Goal: Task Accomplishment & Management: Use online tool/utility

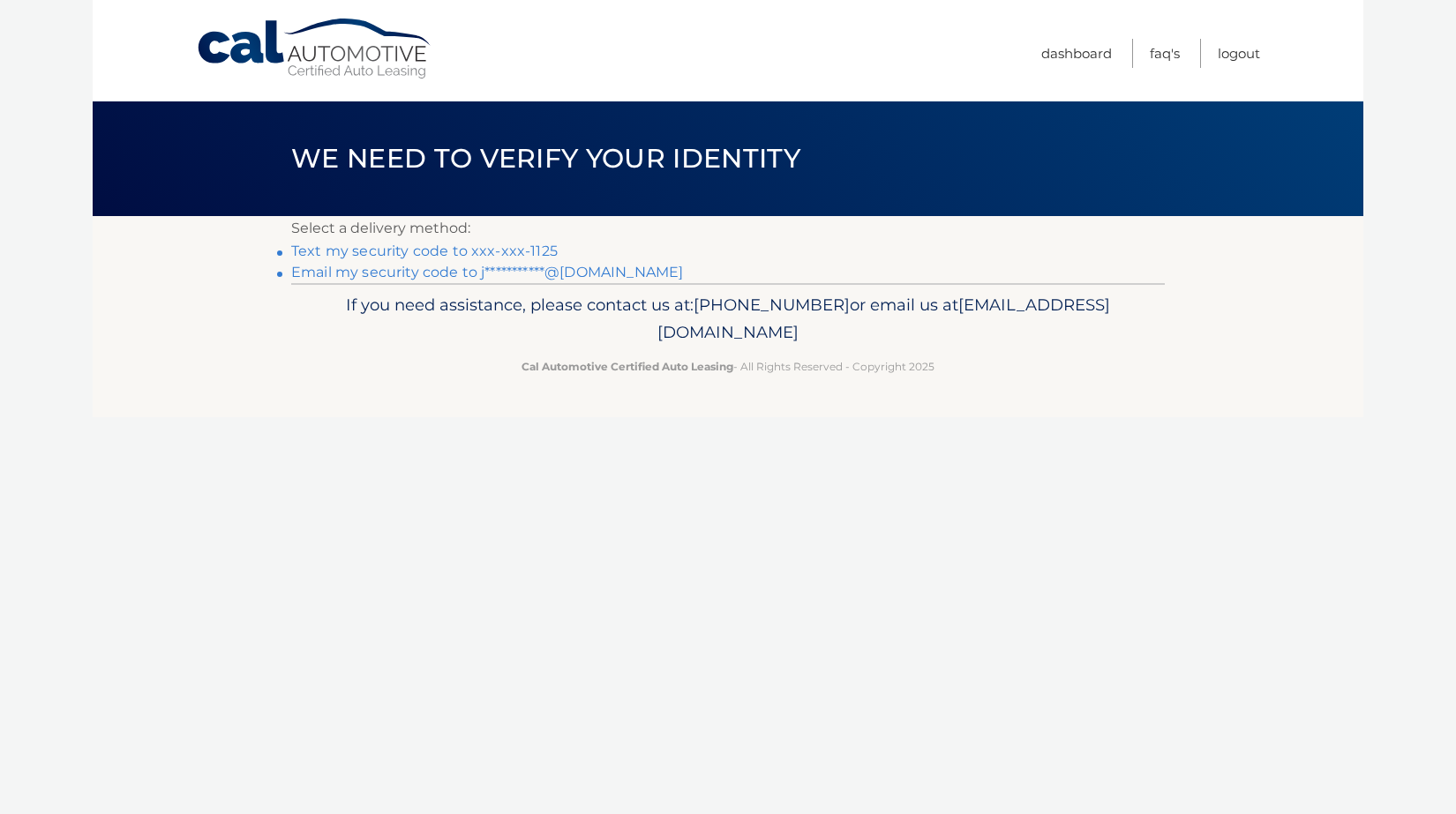
click at [332, 257] on link "Text my security code to xxx-xxx-1125" at bounding box center [425, 250] width 266 height 17
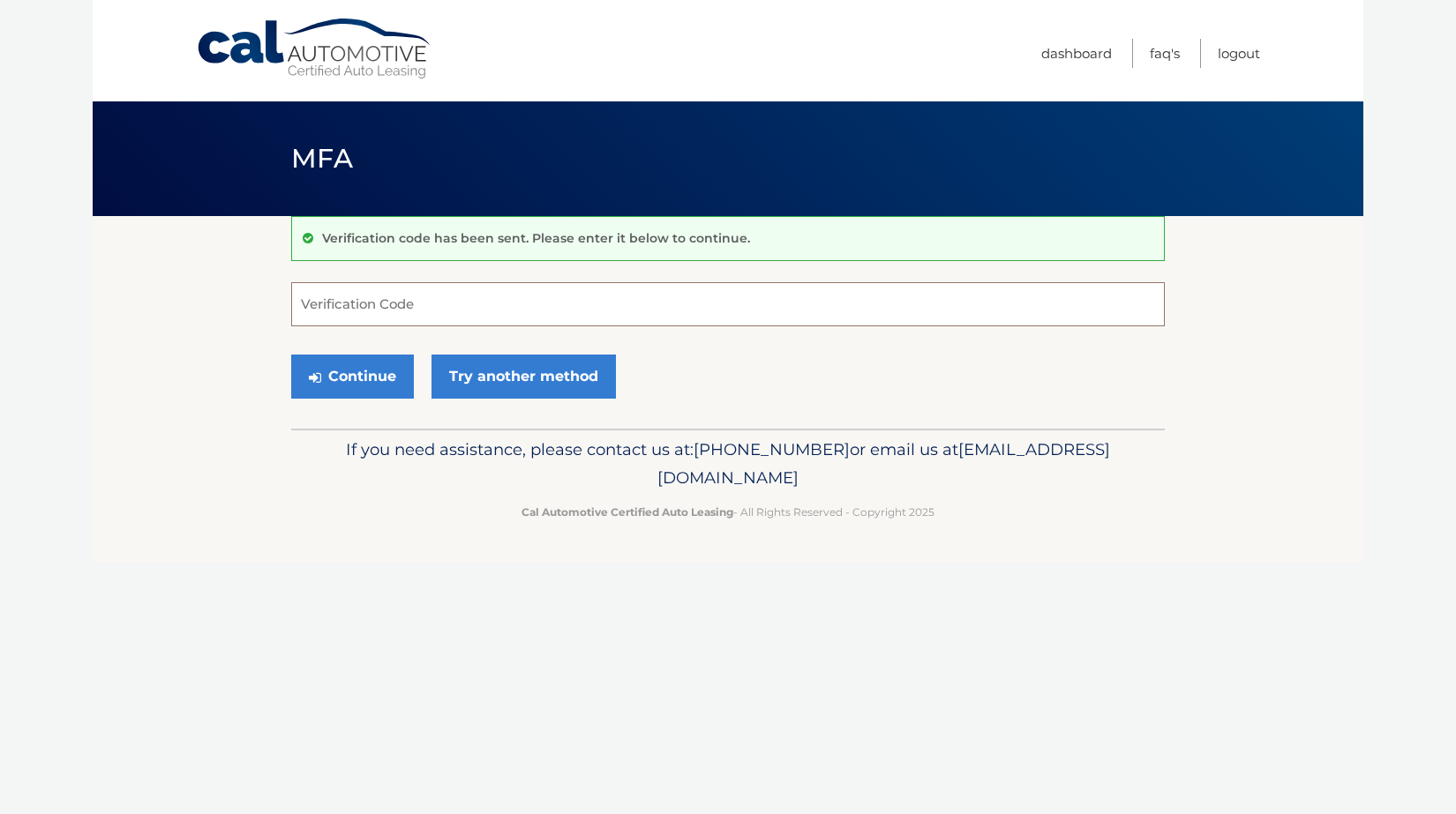
click at [406, 306] on input "Verification Code" at bounding box center [728, 304] width 873 height 44
type input "728710"
click at [389, 376] on button "Continue" at bounding box center [352, 376] width 122 height 44
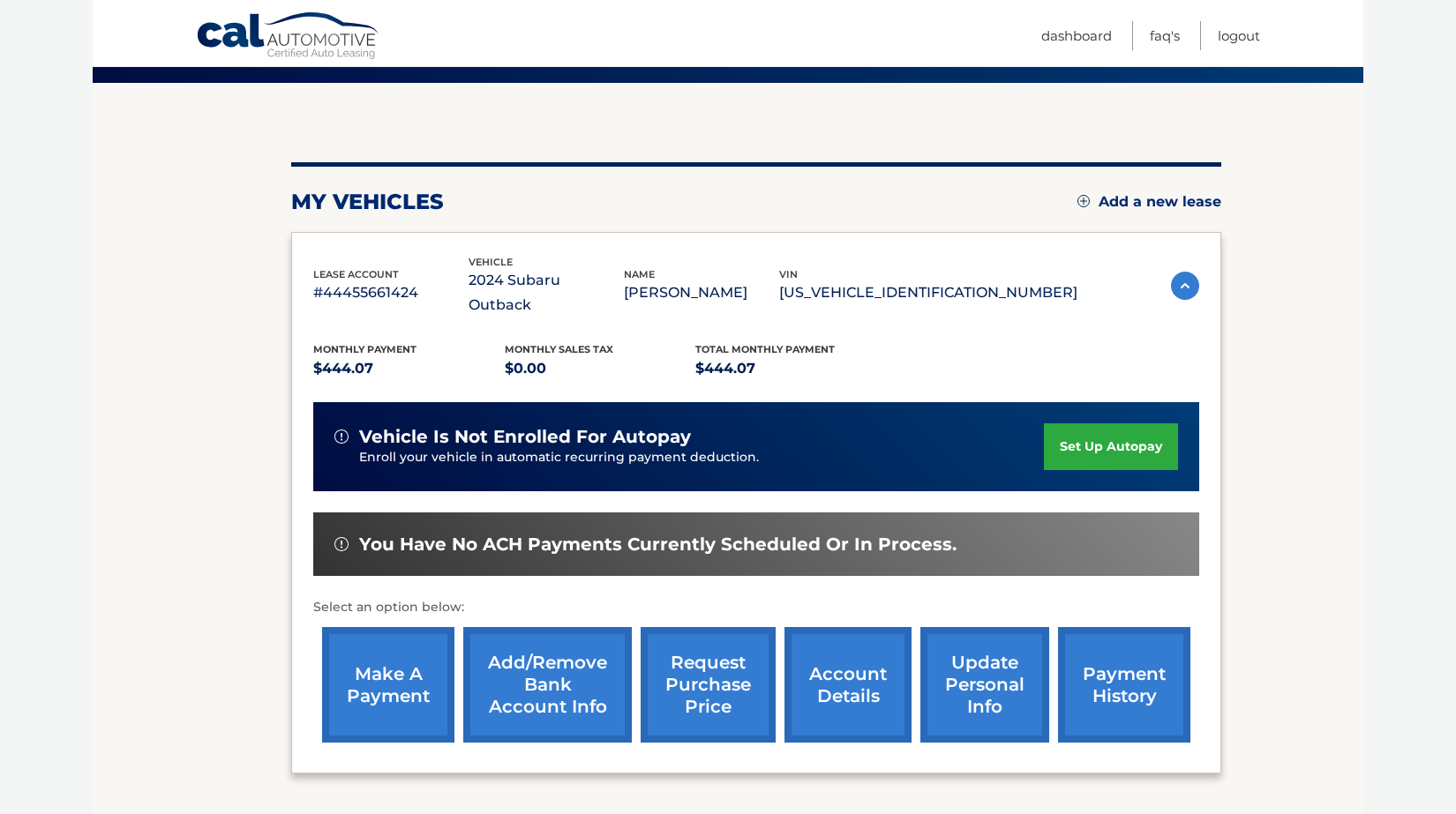
scroll to position [136, 0]
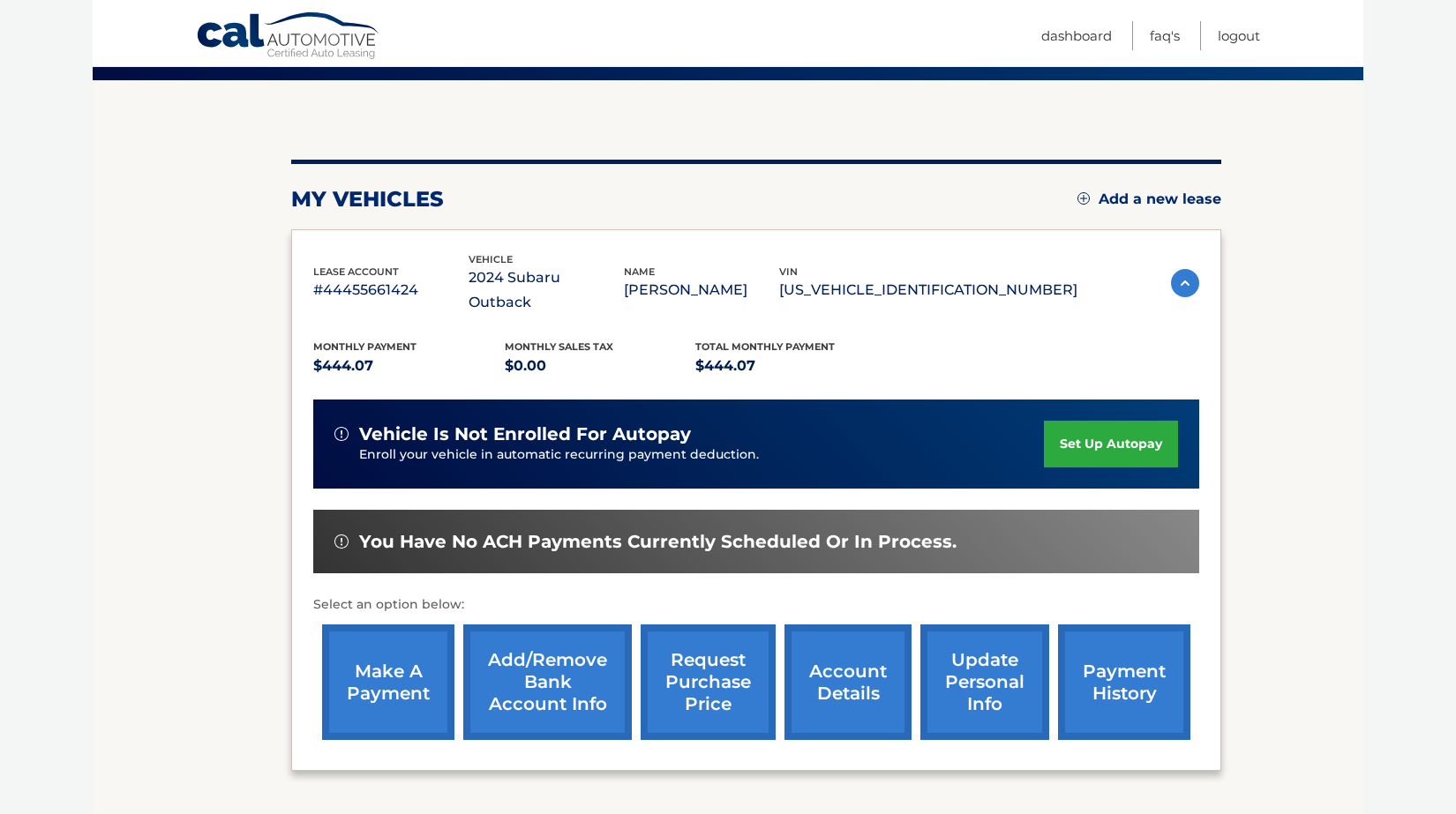
click at [391, 667] on link "make a payment" at bounding box center [388, 682] width 132 height 115
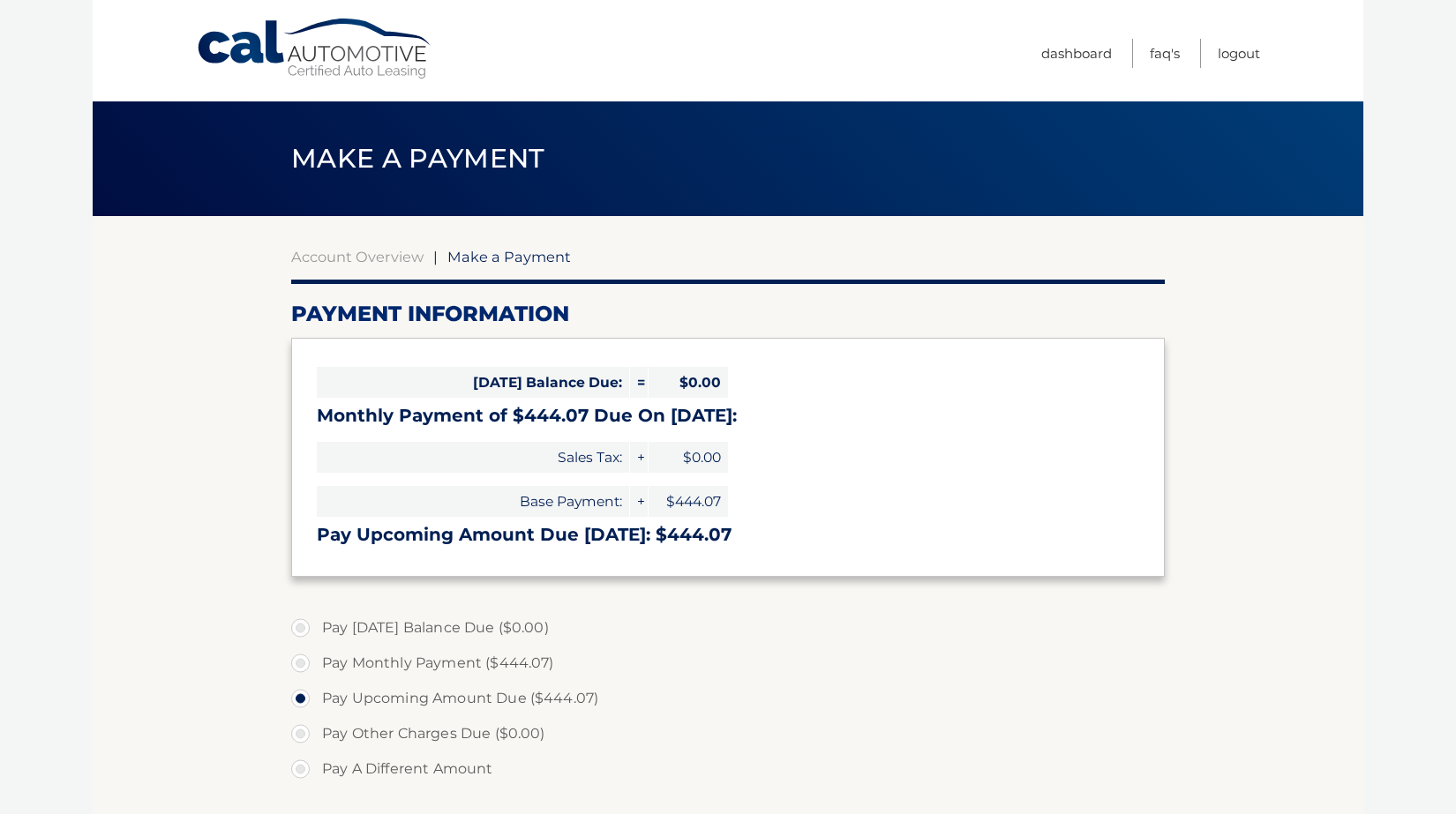
select select "MWY5YzFmYzktMDc2Yy00ZmRmLTljZjktNjc3NTIxZDZmZWFl"
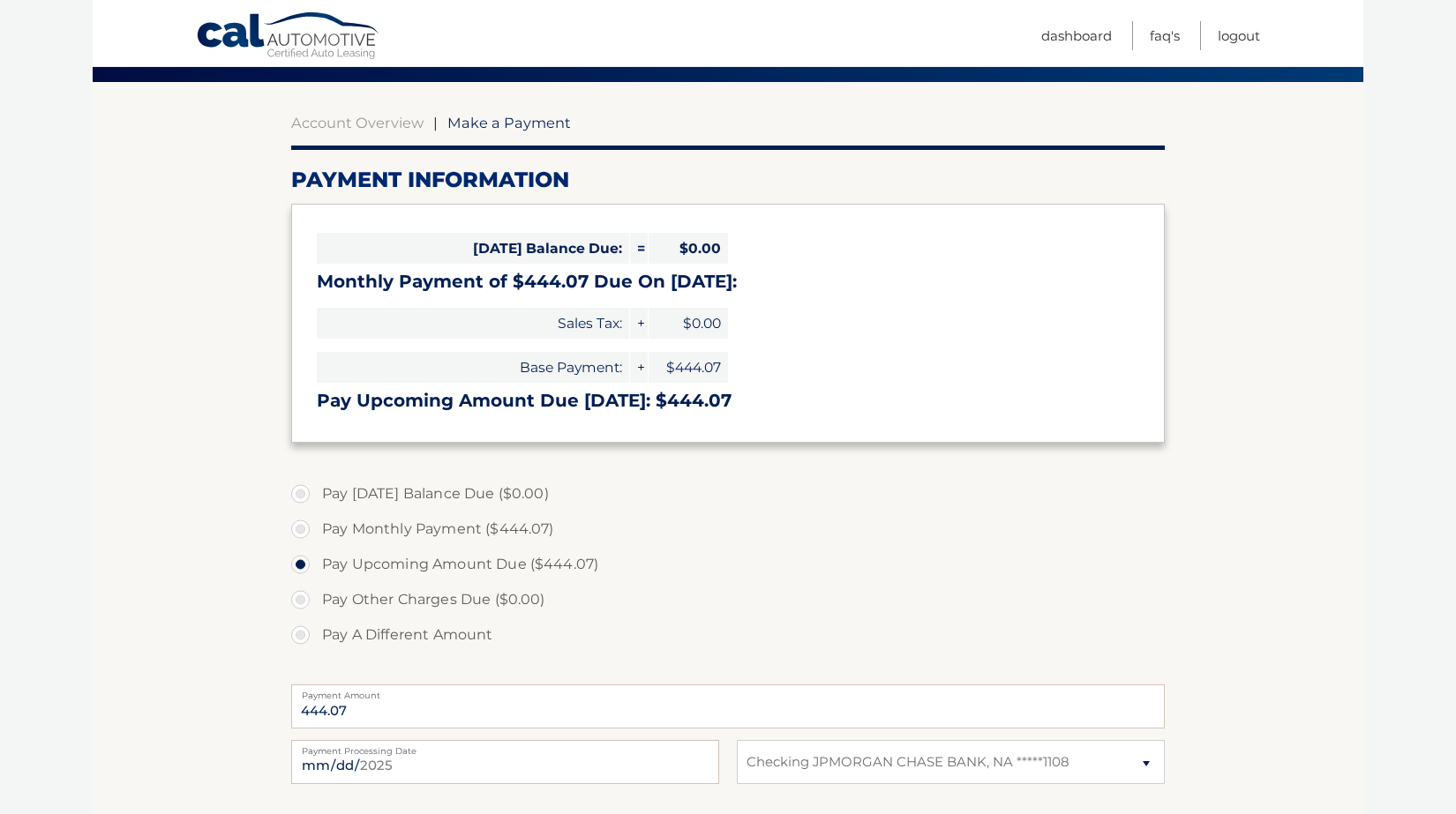
scroll to position [135, 0]
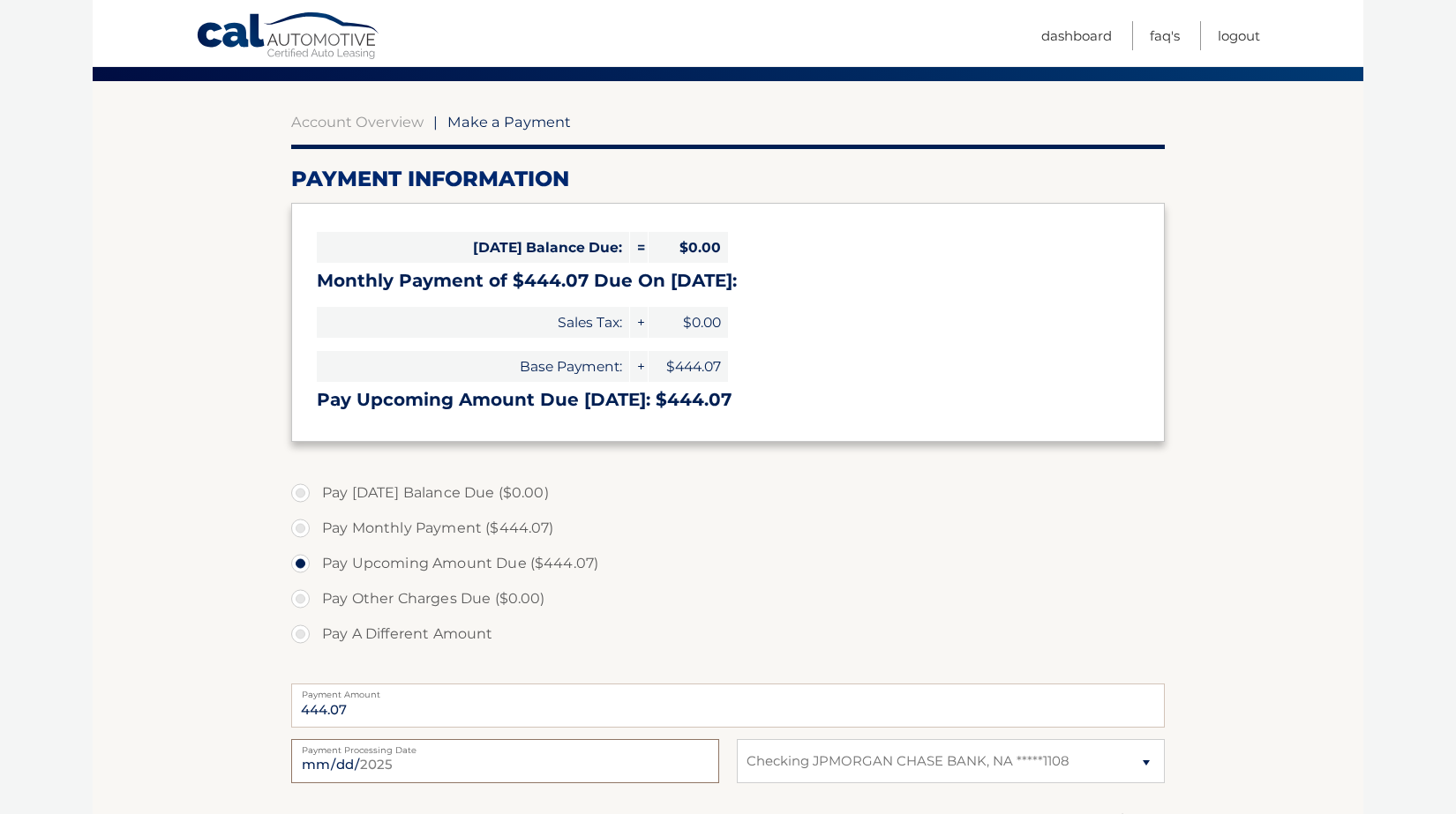
click at [580, 764] on input "[DATE]" at bounding box center [505, 760] width 428 height 44
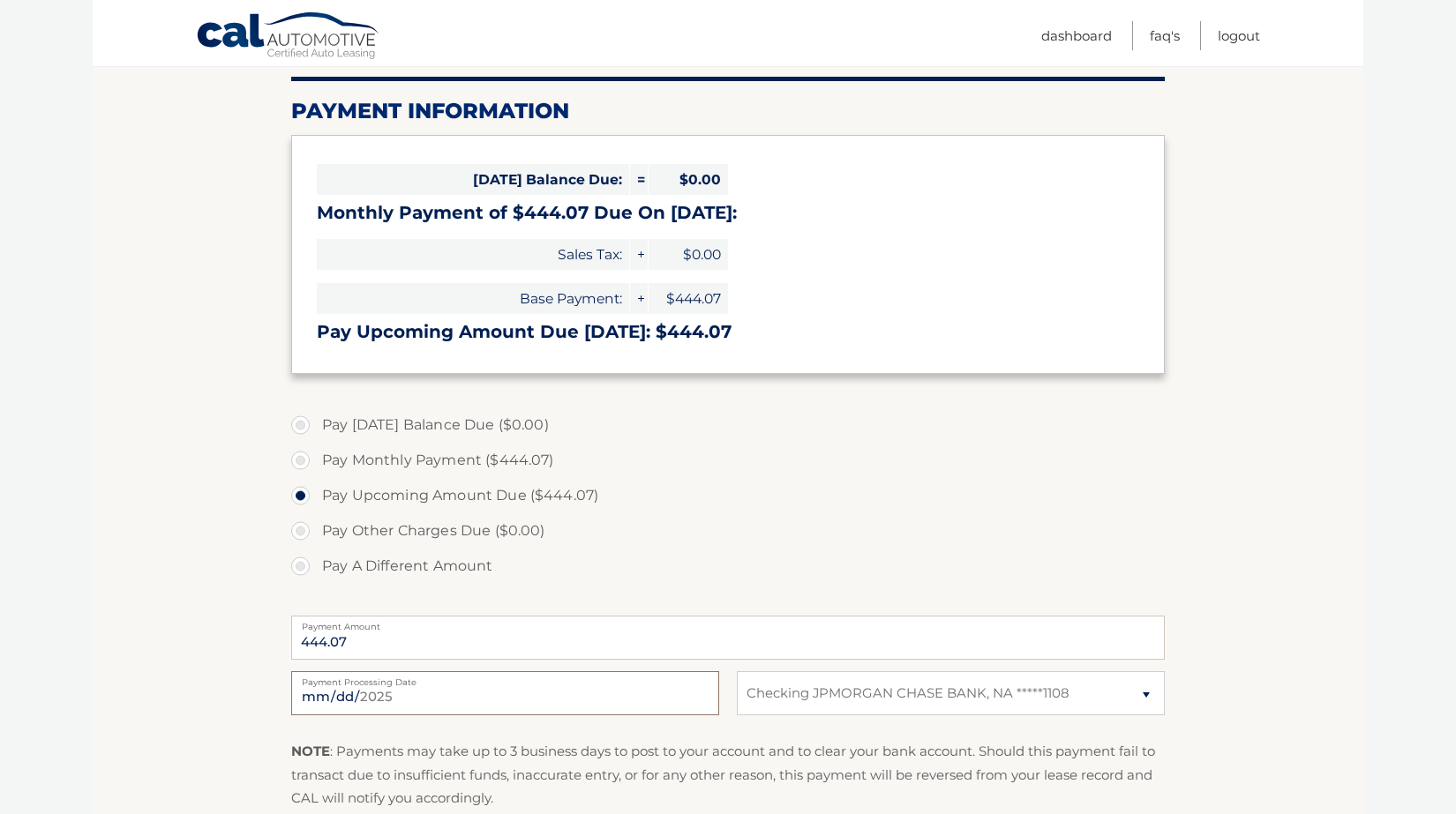
scroll to position [216, 0]
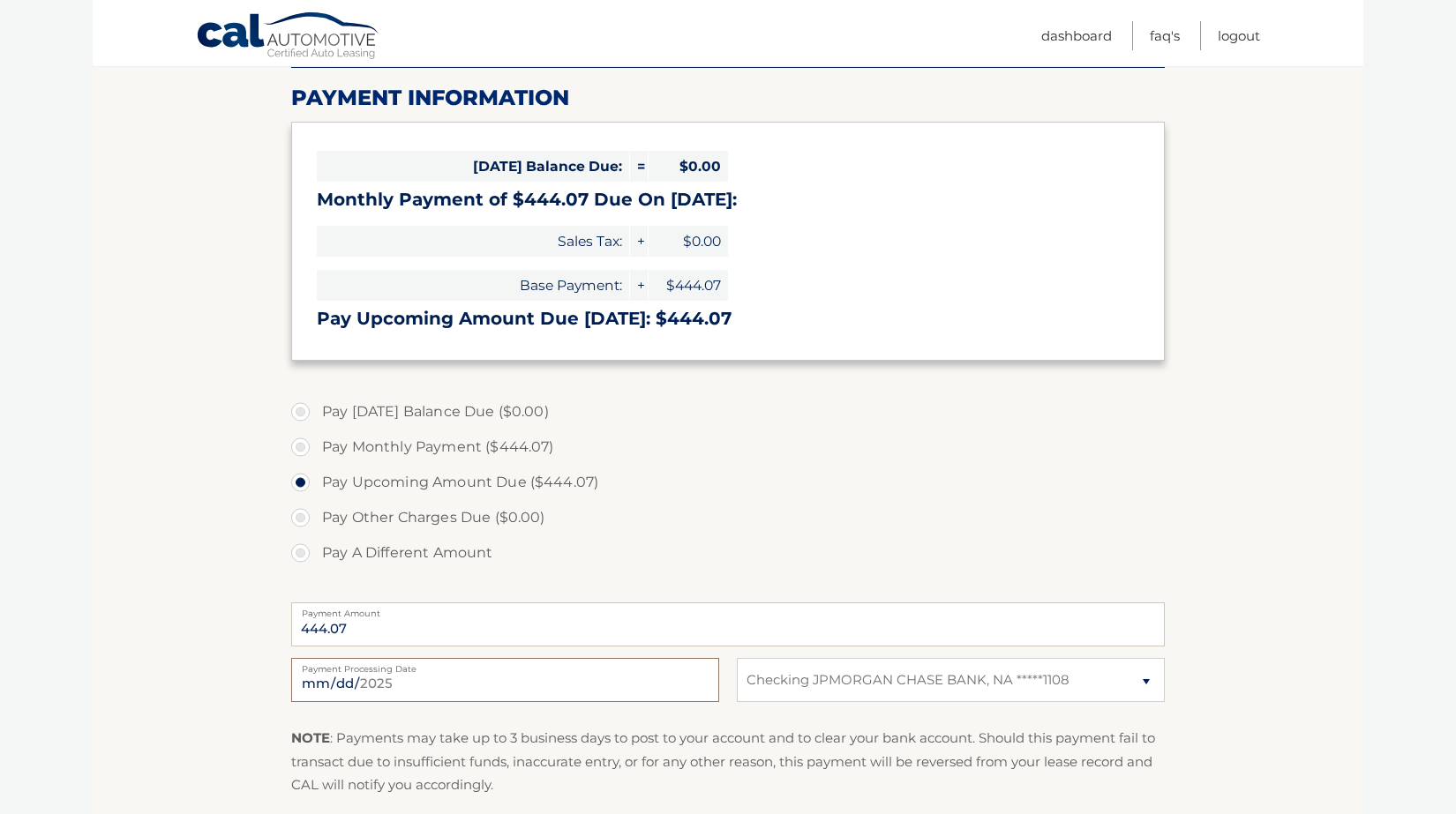
click at [370, 677] on input "[DATE]" at bounding box center [505, 679] width 428 height 44
type input "[DATE]"
click at [586, 743] on p "NOTE : Payments may take up to 3 business days to post to your account and to c…" at bounding box center [728, 761] width 873 height 70
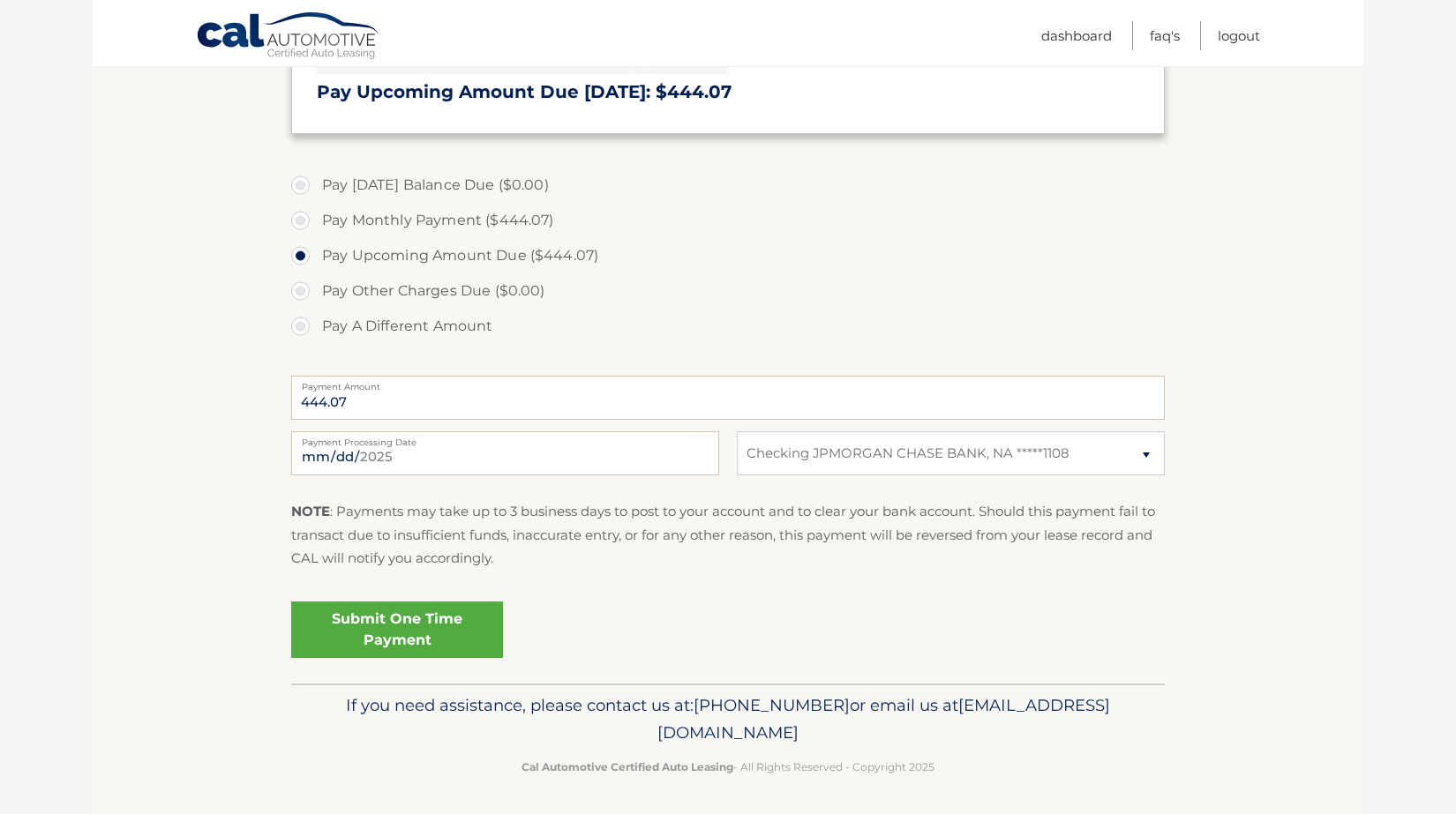
scroll to position [442, 0]
click at [376, 629] on link "Submit One Time Payment" at bounding box center [397, 630] width 212 height 56
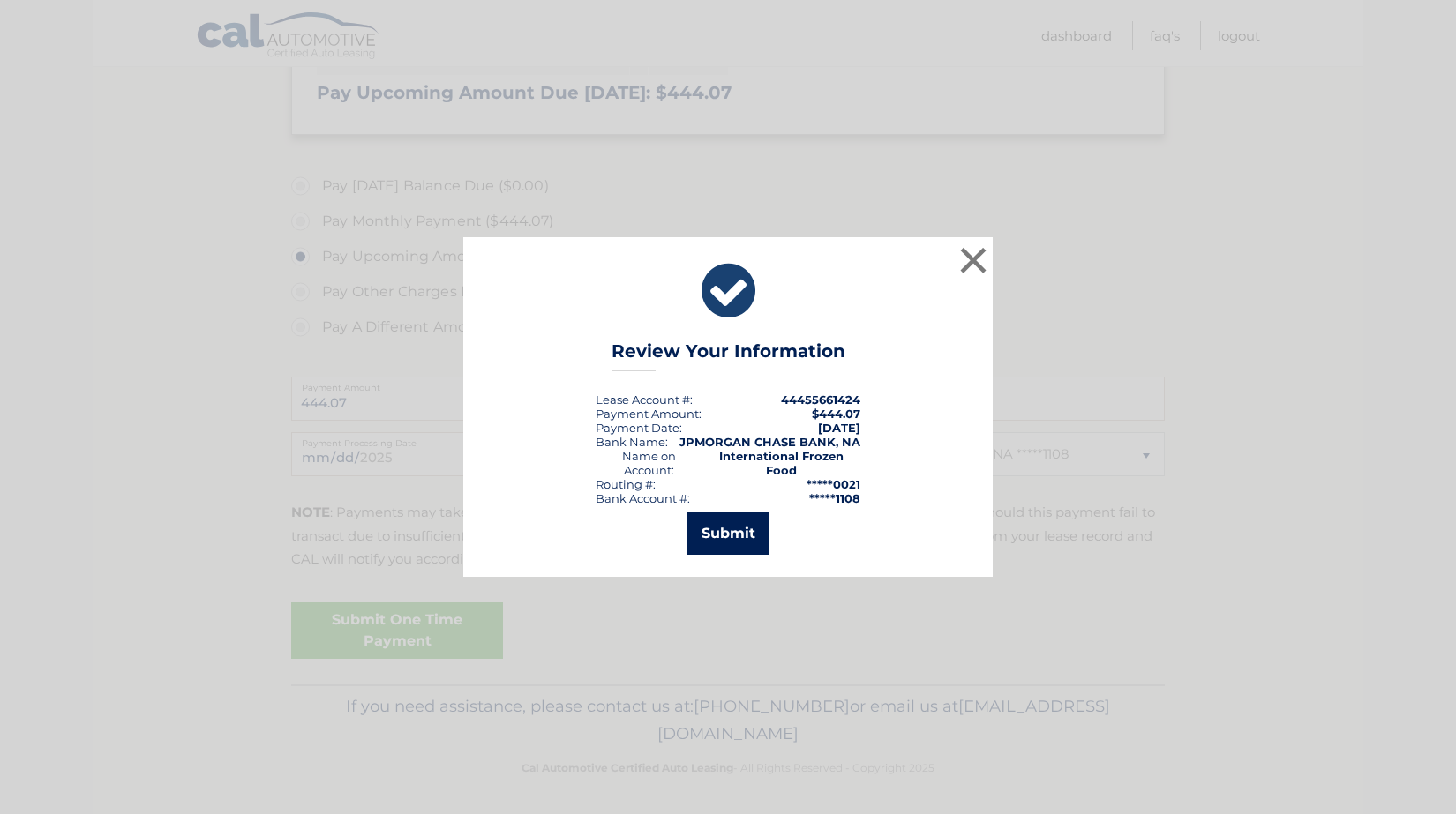
click at [743, 524] on button "Submit" at bounding box center [728, 533] width 82 height 42
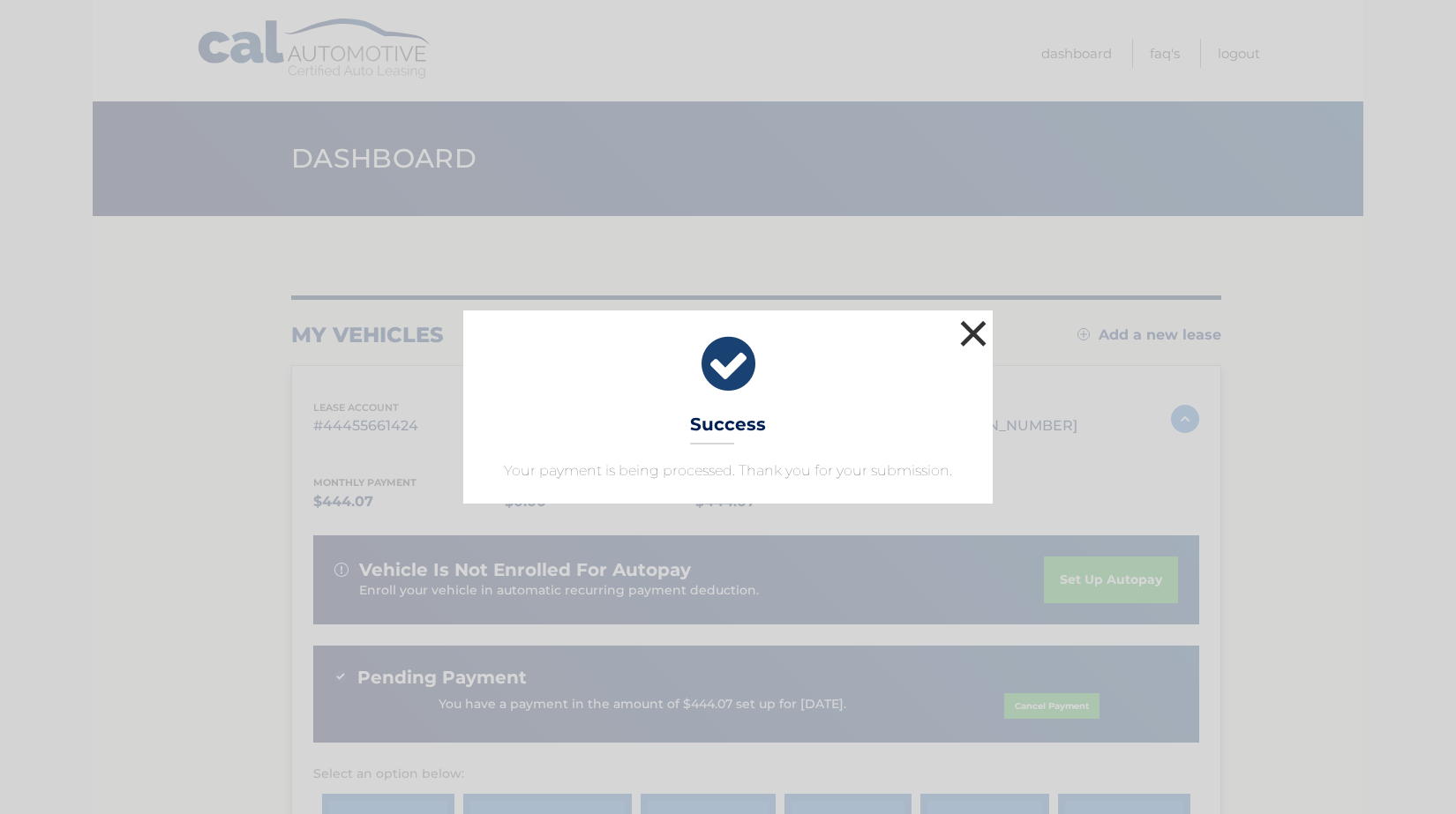
click at [972, 336] on button "×" at bounding box center [972, 332] width 35 height 35
